Goal: Transaction & Acquisition: Book appointment/travel/reservation

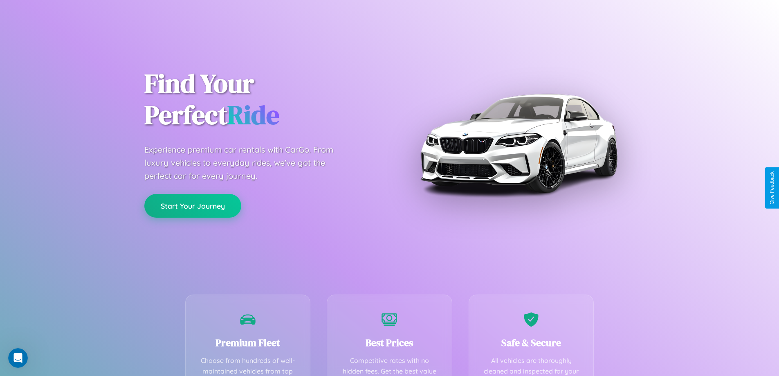
click at [193, 206] on button "Start Your Journey" at bounding box center [192, 206] width 97 height 24
click at [193, 205] on button "Start Your Journey" at bounding box center [192, 206] width 97 height 24
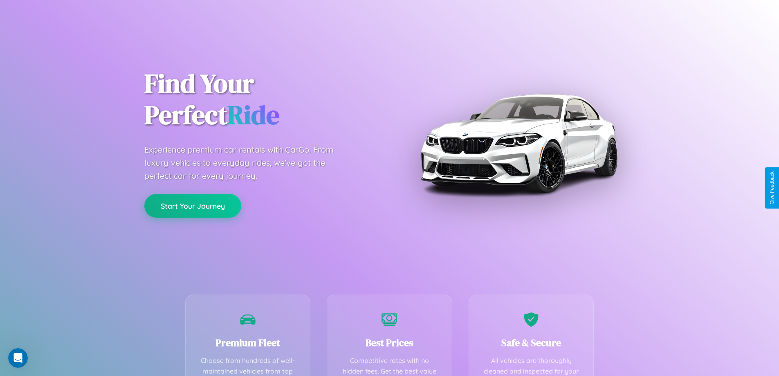
click at [193, 205] on button "Start Your Journey" at bounding box center [192, 206] width 97 height 24
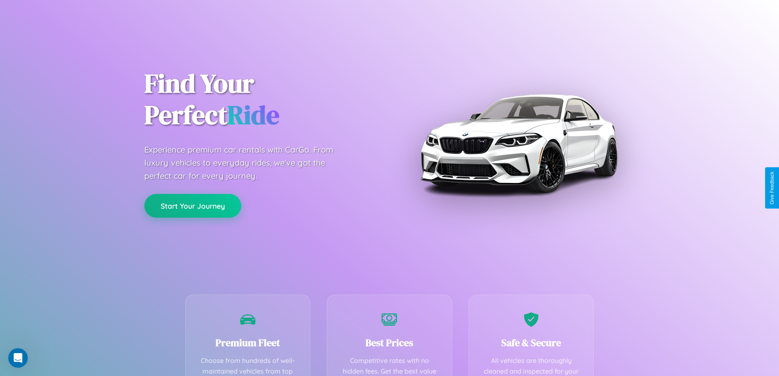
click at [193, 205] on button "Start Your Journey" at bounding box center [192, 206] width 97 height 24
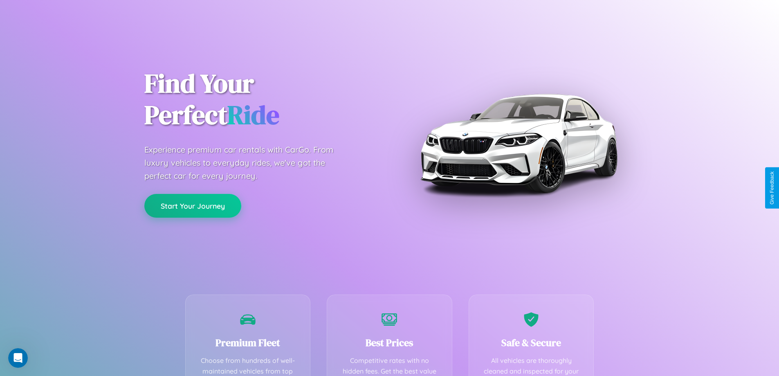
click at [193, 205] on button "Start Your Journey" at bounding box center [192, 206] width 97 height 24
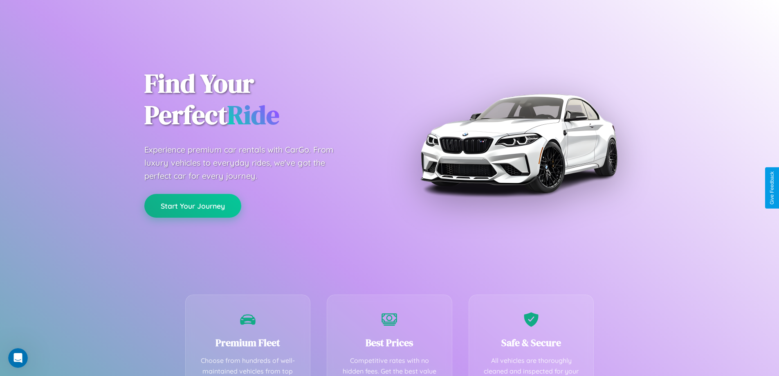
click at [193, 205] on button "Start Your Journey" at bounding box center [192, 206] width 97 height 24
